Goal: Information Seeking & Learning: Learn about a topic

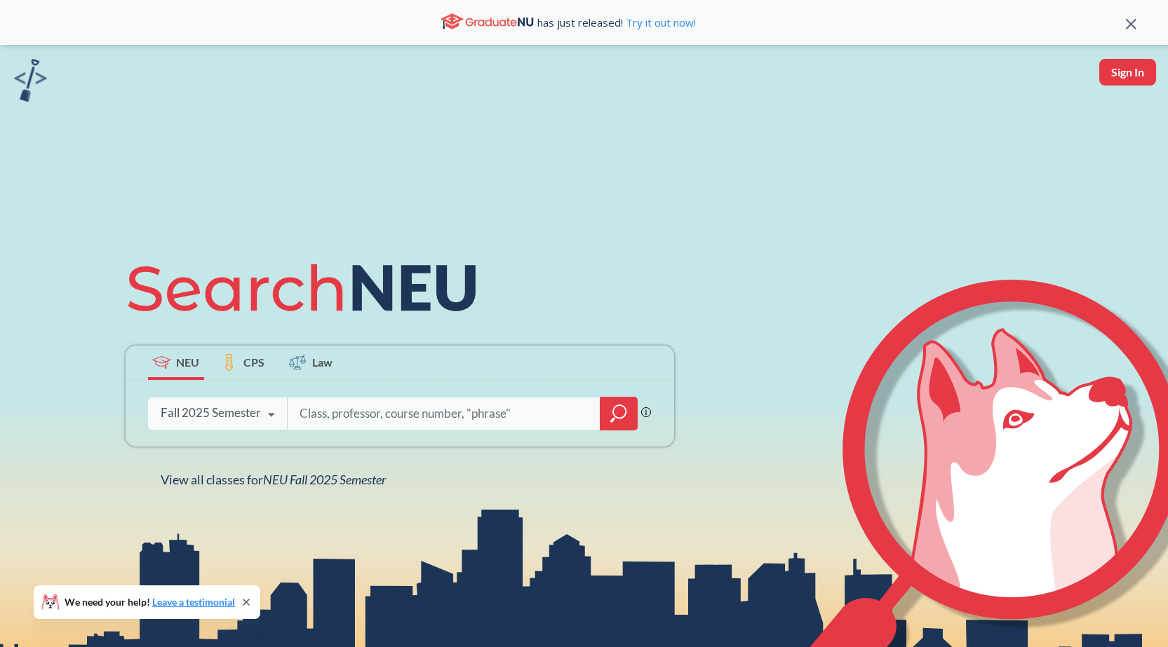
click at [523, 422] on input "search" at bounding box center [444, 413] width 292 height 29
type input "chem 2311"
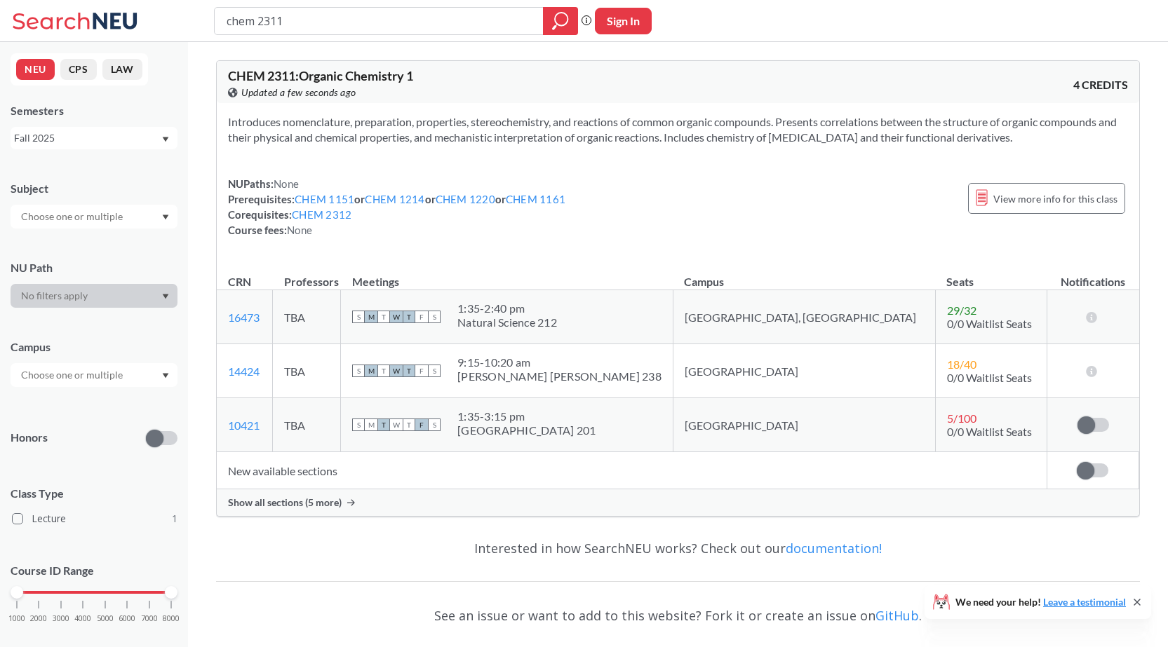
click at [316, 509] on span "Show all sections (5 more)" at bounding box center [285, 503] width 114 height 13
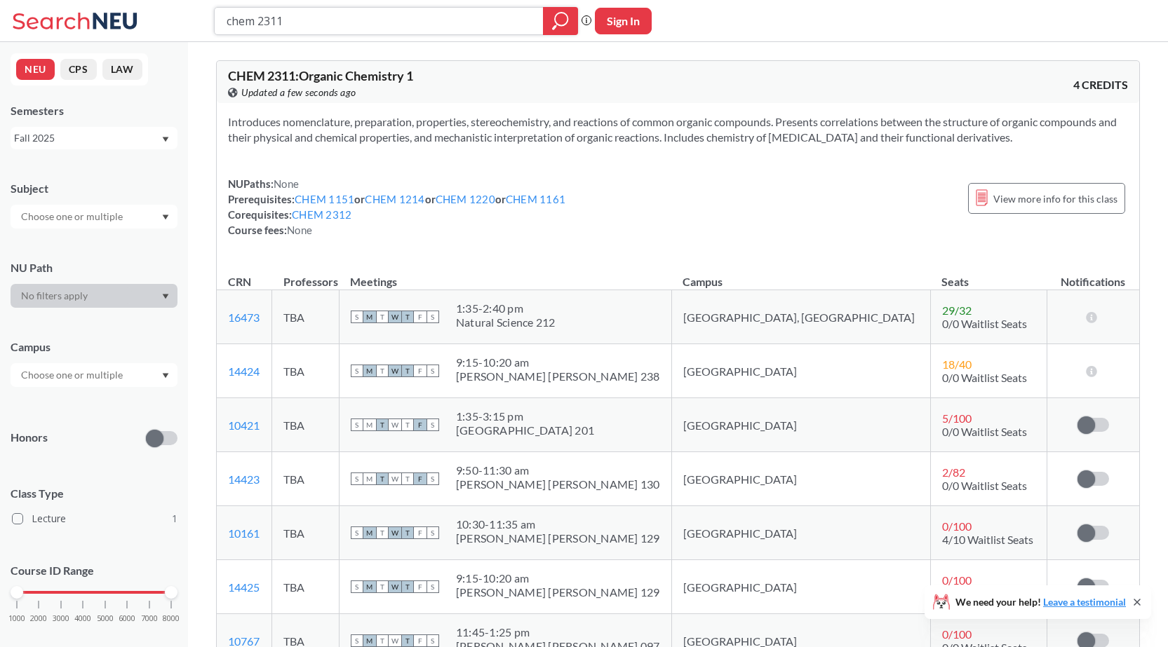
click at [300, 21] on input "chem 2311" at bounding box center [379, 21] width 308 height 24
type input "chem 2313"
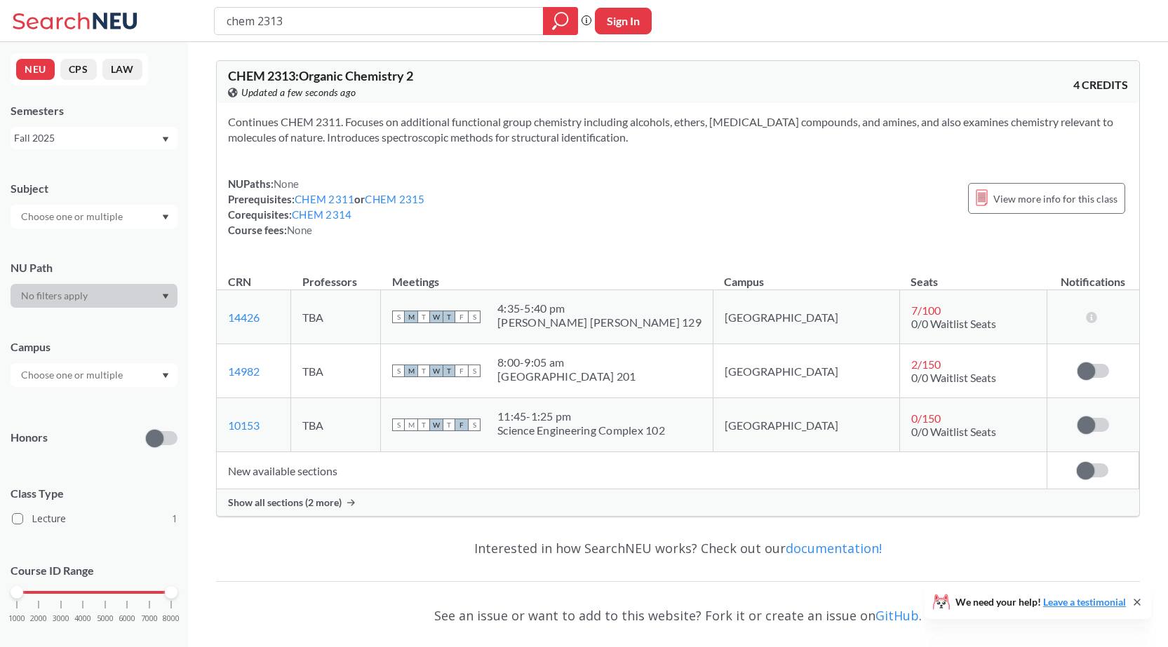
click at [257, 498] on span "Show all sections (2 more)" at bounding box center [285, 503] width 114 height 13
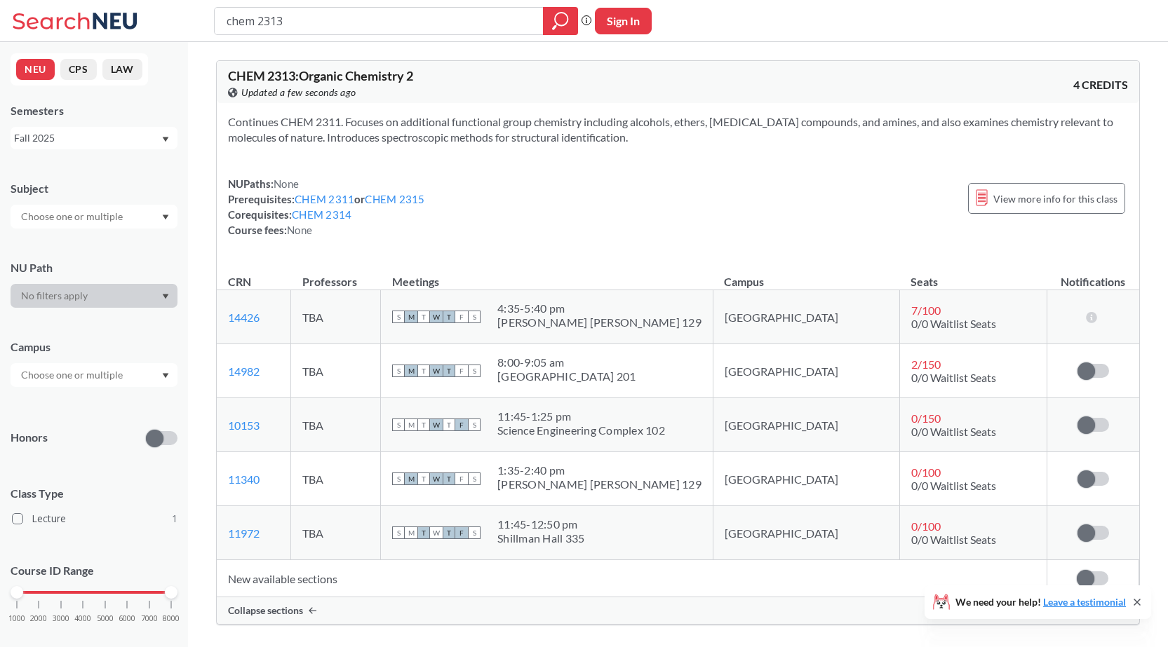
click at [504, 174] on div "Continues CHEM 2311. Focuses on additional functional group chemistry including…" at bounding box center [678, 181] width 922 height 157
click at [494, 180] on div "NUPaths: None Prerequisites: CHEM 2311 or CHEM 2315 Corequisites: CHEM 2314 Cou…" at bounding box center [678, 207] width 900 height 62
drag, startPoint x: 516, startPoint y: 175, endPoint x: 499, endPoint y: 183, distance: 17.9
click at [516, 175] on div "Continues CHEM 2311. Focuses on additional functional group chemistry including…" at bounding box center [678, 181] width 922 height 157
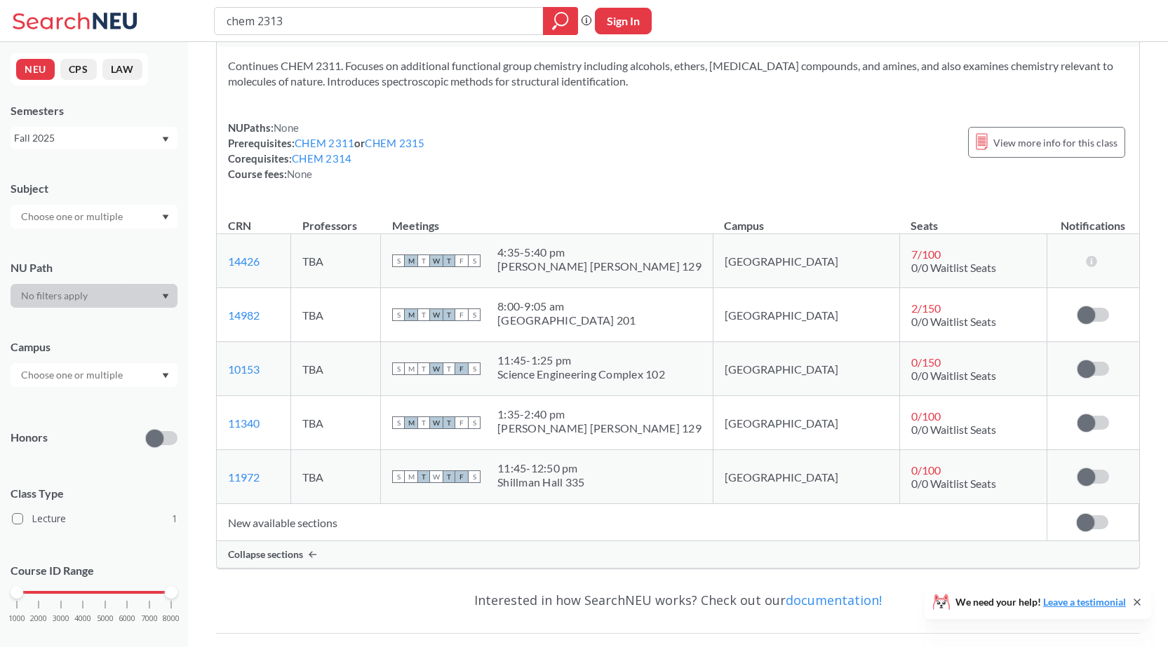
scroll to position [140, 0]
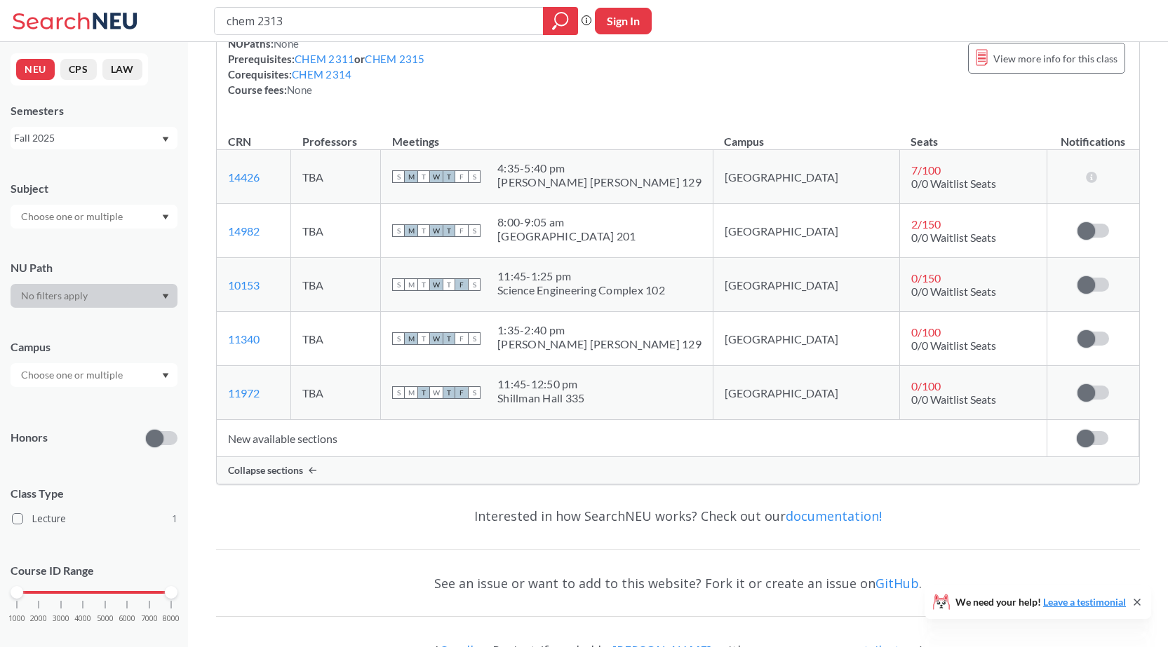
click at [647, 99] on div "Continues CHEM 2311. Focuses on additional functional group chemistry including…" at bounding box center [678, 41] width 922 height 157
